Goal: Task Accomplishment & Management: Manage account settings

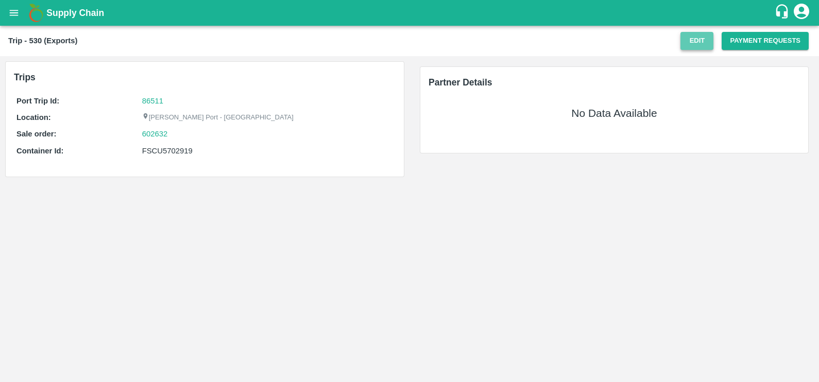
click at [689, 44] on button "Edit" at bounding box center [696, 41] width 33 height 18
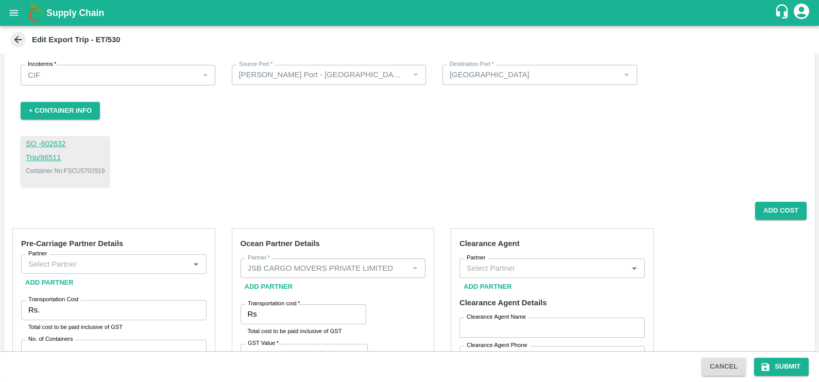
scroll to position [38, 0]
click at [73, 109] on button "+ Container Info" at bounding box center [60, 110] width 79 height 18
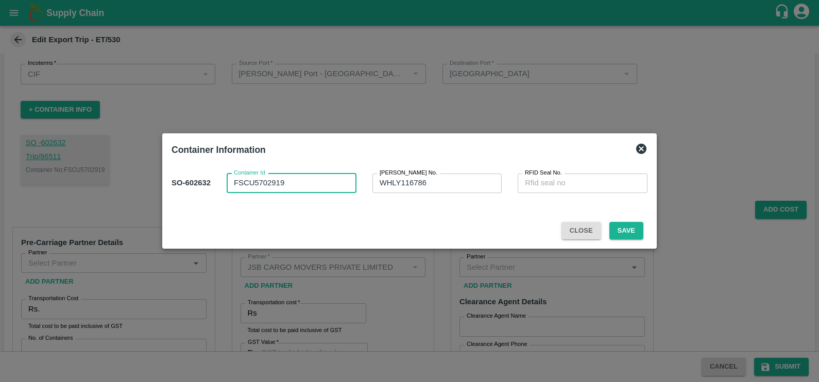
click at [265, 181] on textarea "FSCU5702919" at bounding box center [291, 183] width 115 height 11
paste textarea "OTPU6251386"
type textarea "OTPU6251386"
click at [403, 181] on textarea "WHLY116786" at bounding box center [437, 183] width 115 height 11
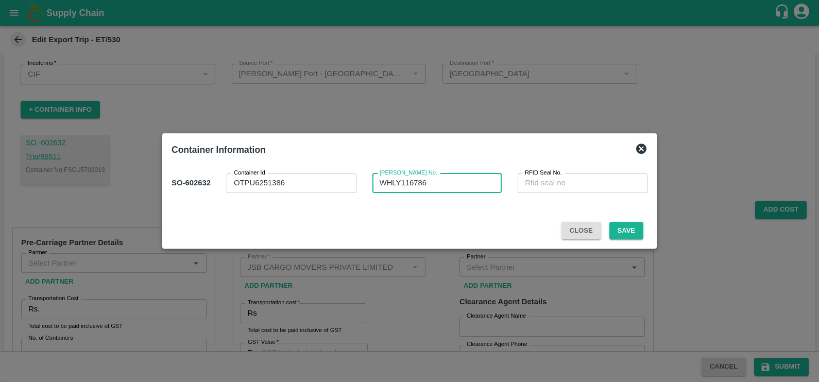
click at [403, 181] on textarea "WHLY116786" at bounding box center [437, 183] width 115 height 11
paste textarea "37"
type textarea "WHLY116737"
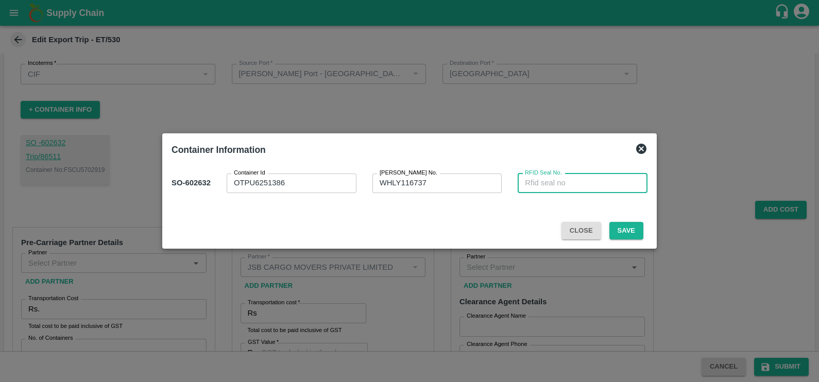
click at [539, 186] on textarea "RFID Seal No." at bounding box center [582, 183] width 115 height 11
paste textarea "ENOS02800377"
type textarea "ENOS02800377"
click at [620, 228] on button "Save" at bounding box center [626, 231] width 34 height 18
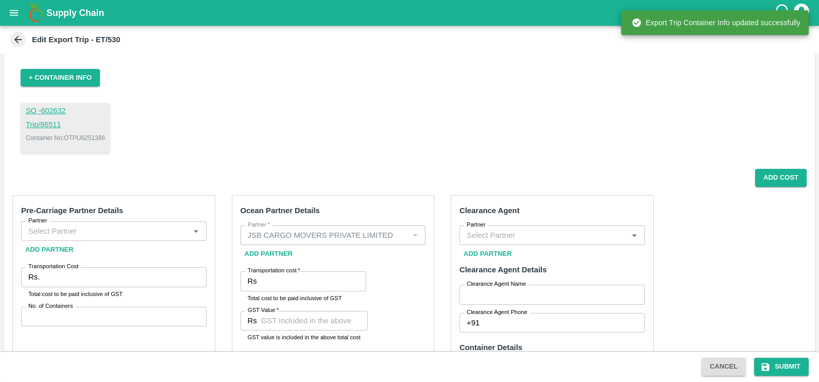
scroll to position [0, 0]
